Goal: Task Accomplishment & Management: Manage account settings

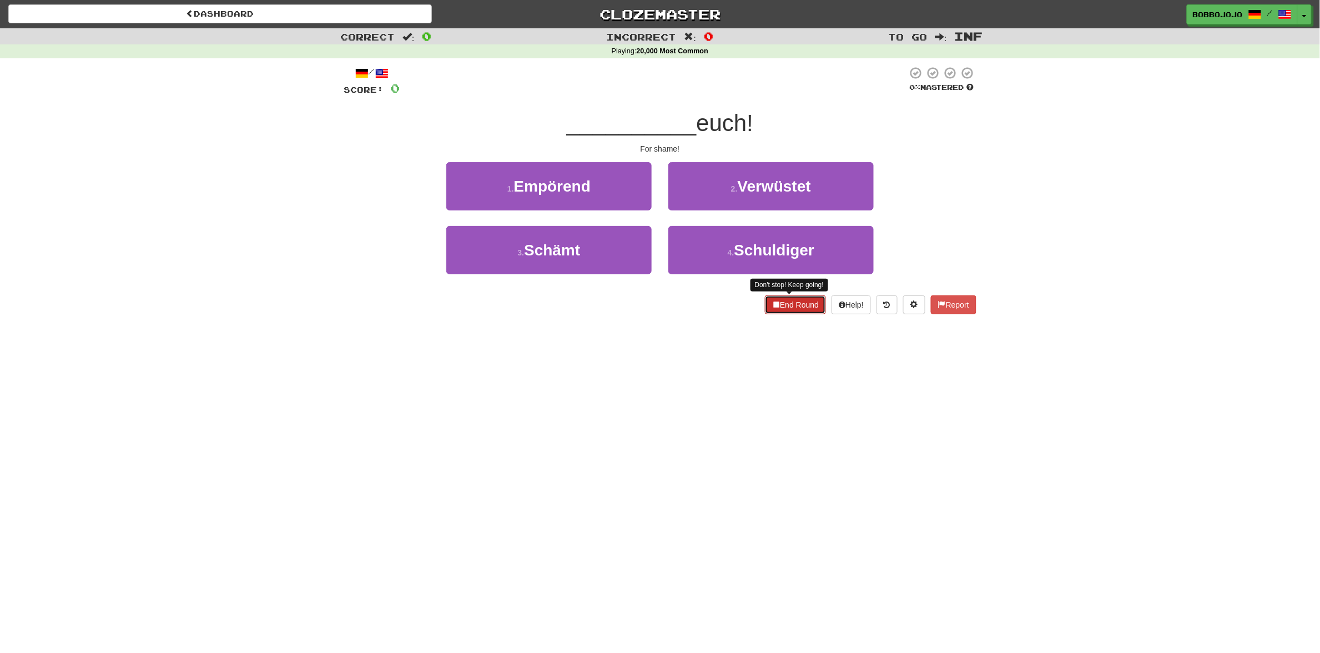
click at [786, 314] on button "End Round" at bounding box center [795, 304] width 61 height 19
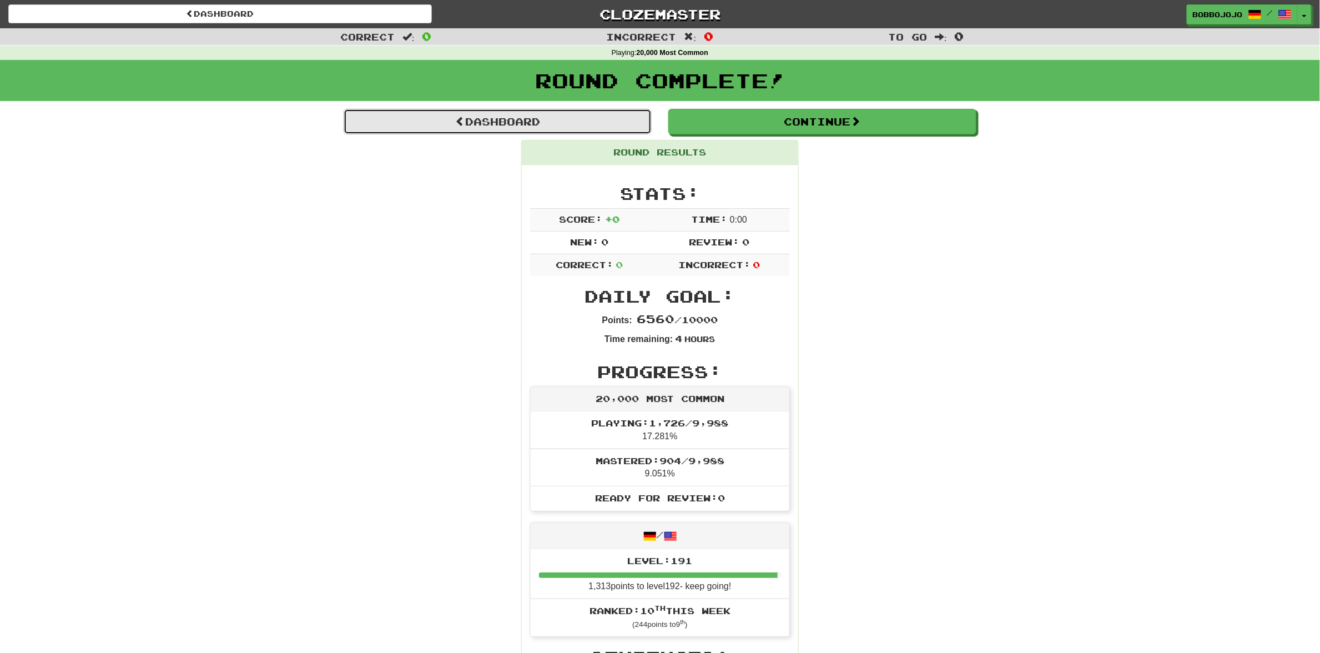
click at [545, 109] on link "Dashboard" at bounding box center [498, 122] width 308 height 26
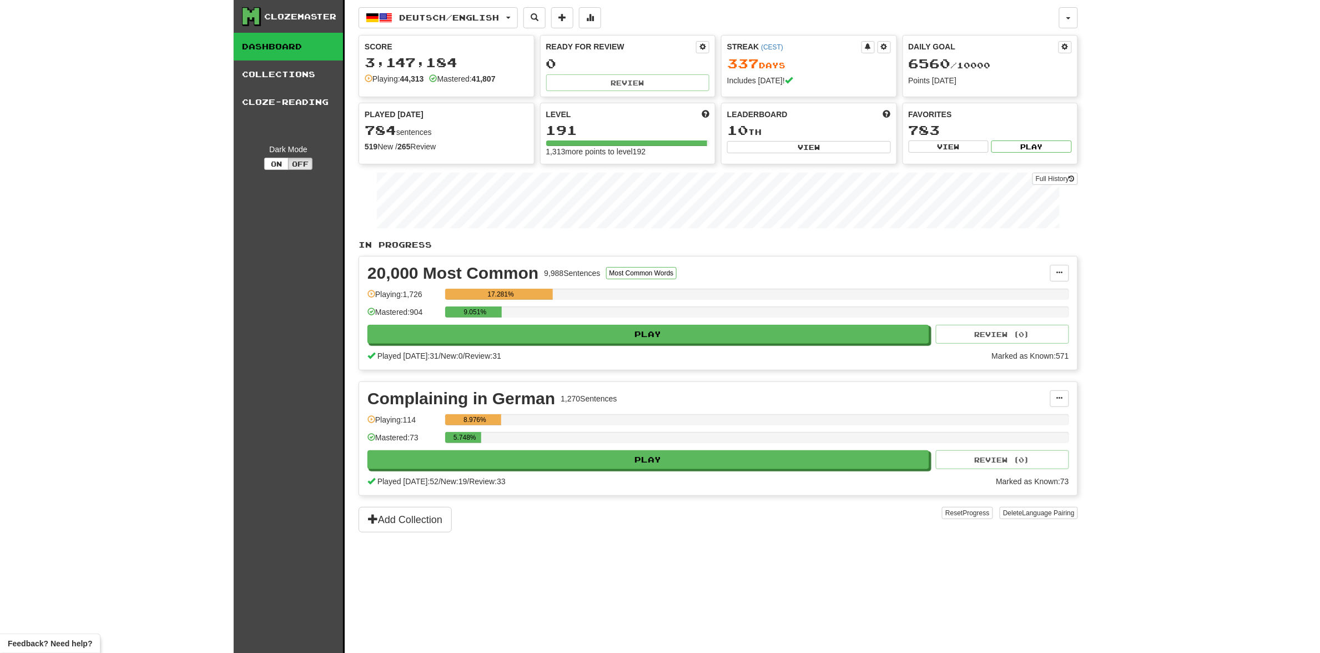
drag, startPoint x: 1059, startPoint y: 29, endPoint x: 1081, endPoint y: 21, distance: 23.7
click at [1060, 29] on div "Deutsch / English Deutsch / English Streak: 337 Review: 0 Daily Goal: 6560 / 10…" at bounding box center [717, 340] width 719 height 680
click at [1081, 21] on div "Clozemaster Dashboard Collections Cloze-Reading Dark Mode On Off Dashboard Coll…" at bounding box center [660, 326] width 852 height 653
click at [1074, 21] on button "button" at bounding box center [1068, 17] width 19 height 21
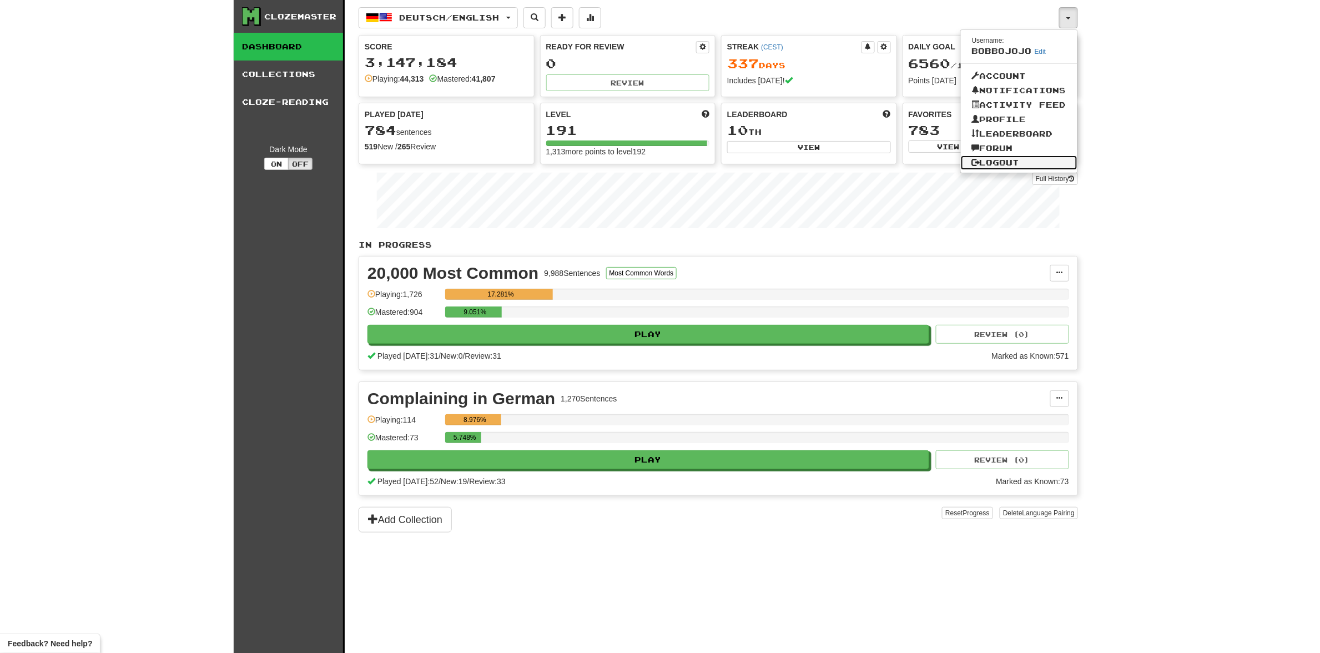
click at [1027, 162] on link "Logout" at bounding box center [1019, 162] width 117 height 14
